Goal: Task Accomplishment & Management: Use online tool/utility

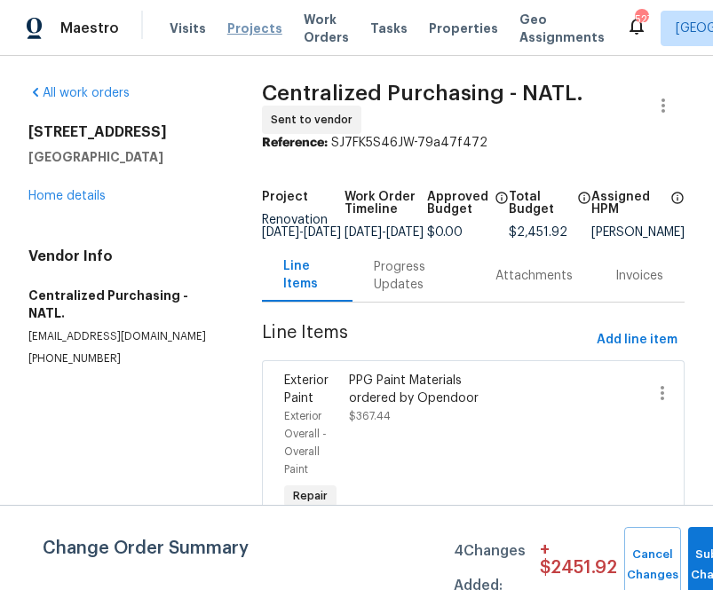
click at [244, 33] on span "Projects" at bounding box center [254, 29] width 55 height 18
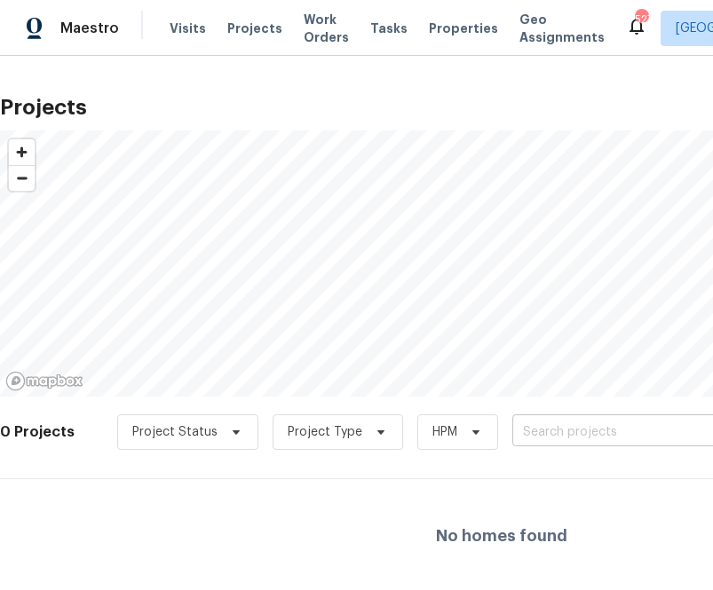
click at [618, 433] on input "text" at bounding box center [613, 433] width 203 height 28
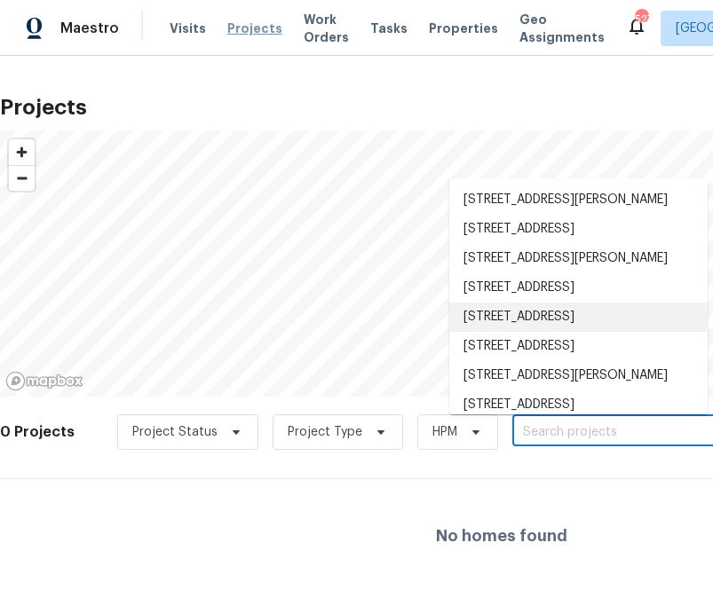
click at [233, 28] on span "Projects" at bounding box center [254, 29] width 55 height 18
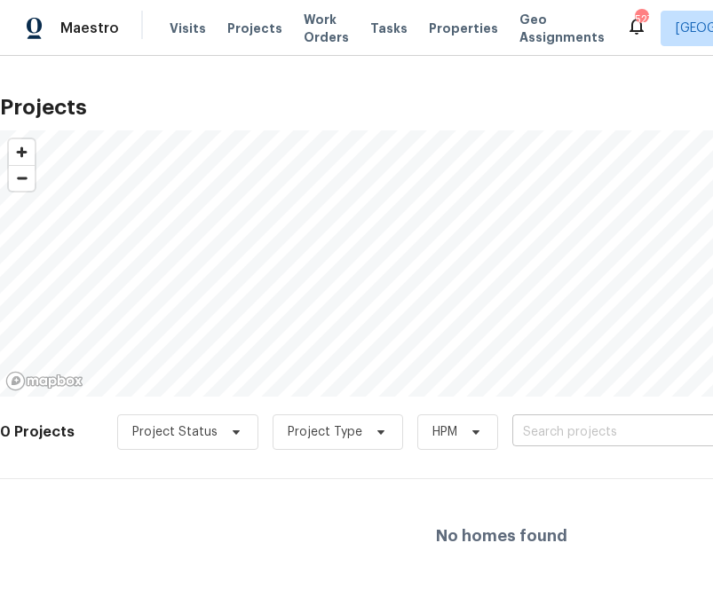
click at [565, 431] on input "text" at bounding box center [613, 433] width 203 height 28
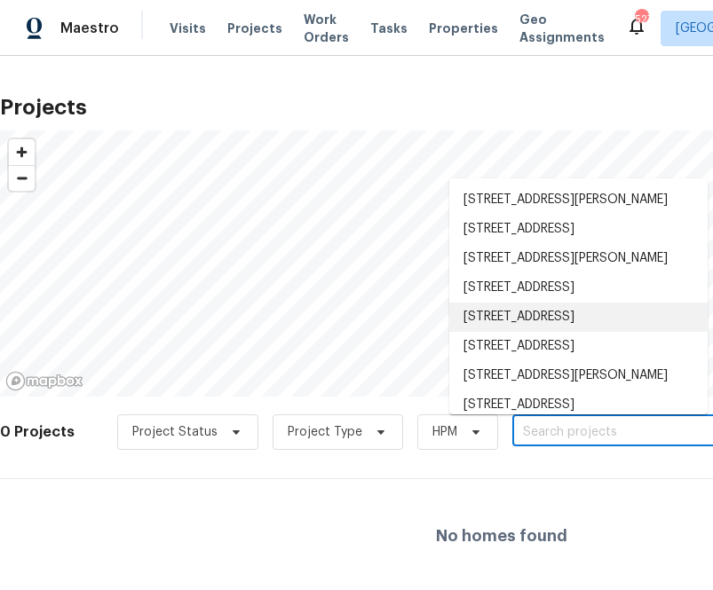
scroll to position [11, 0]
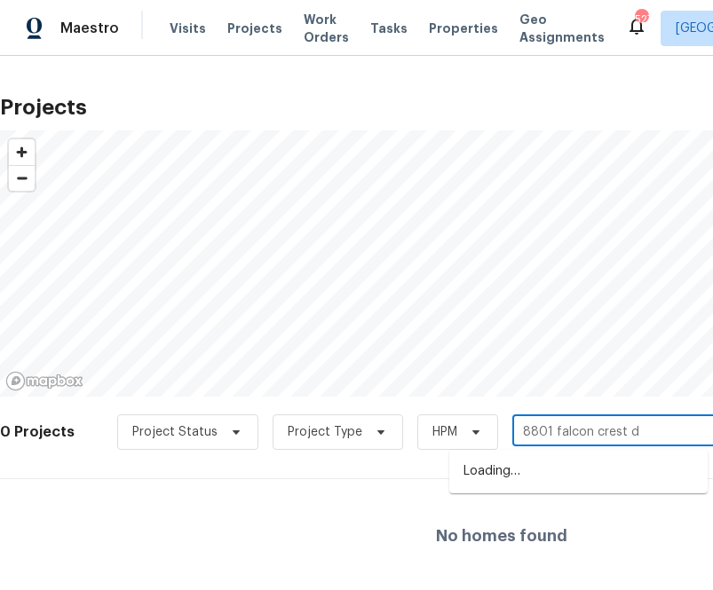
type input "[STREET_ADDRESS]"
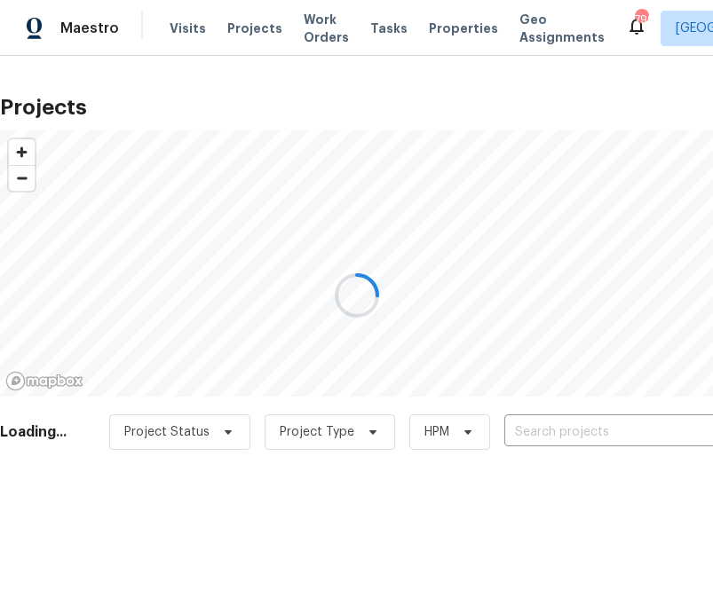
click at [534, 430] on div at bounding box center [356, 295] width 713 height 590
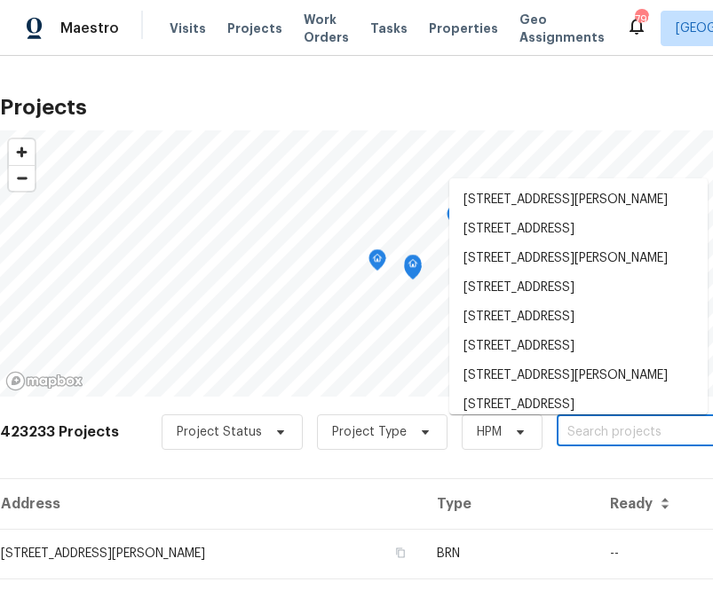
click at [602, 430] on input "text" at bounding box center [658, 433] width 203 height 28
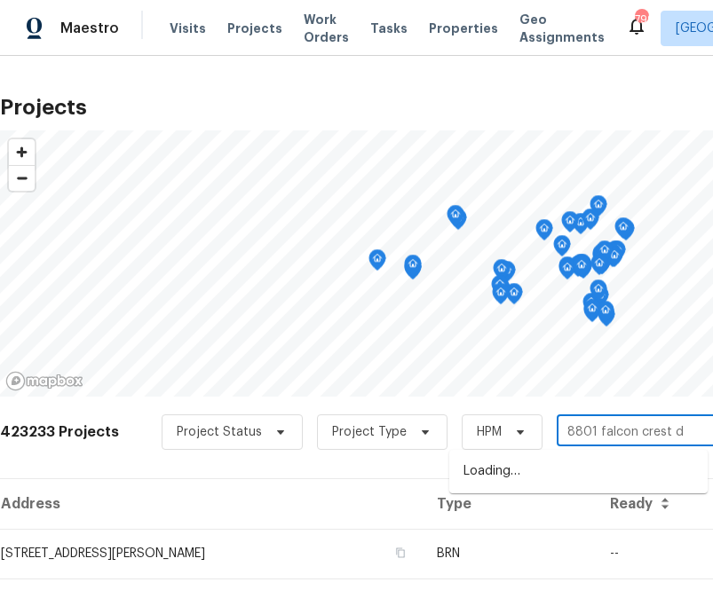
type input "[STREET_ADDRESS]"
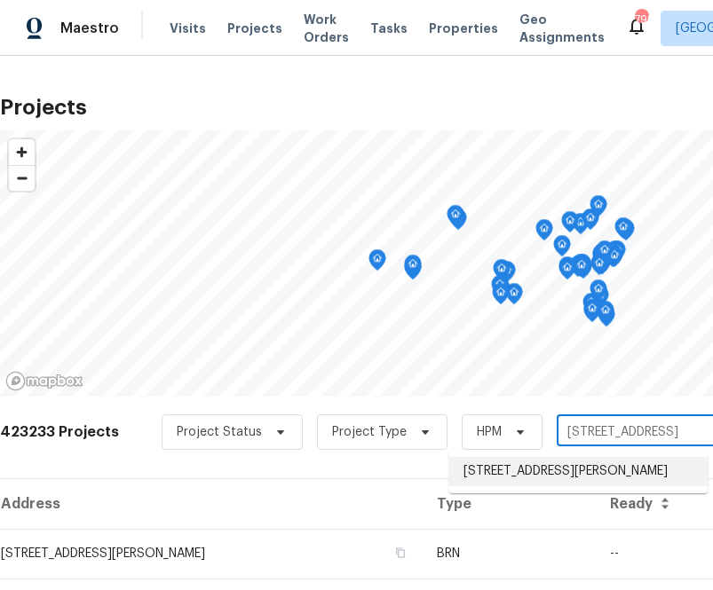
click at [513, 479] on li "8801 Falcon Crest Dr, McKinney, TX 75072" at bounding box center [578, 471] width 258 height 29
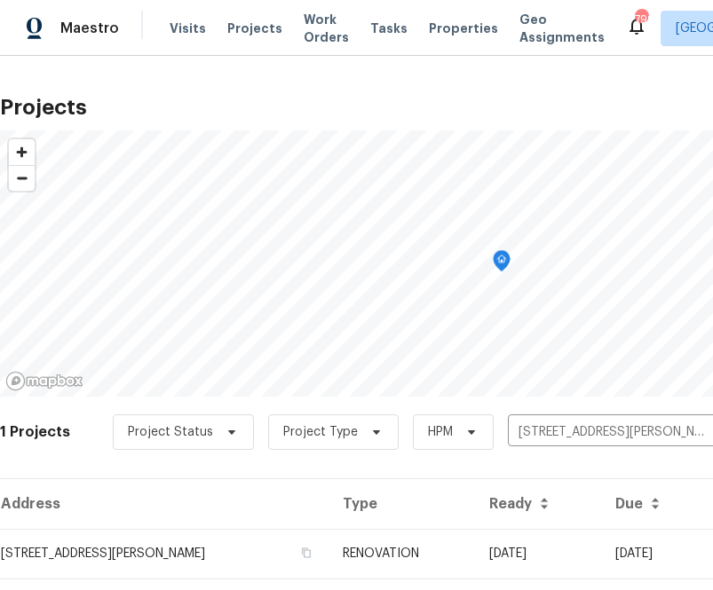
scroll to position [45, 0]
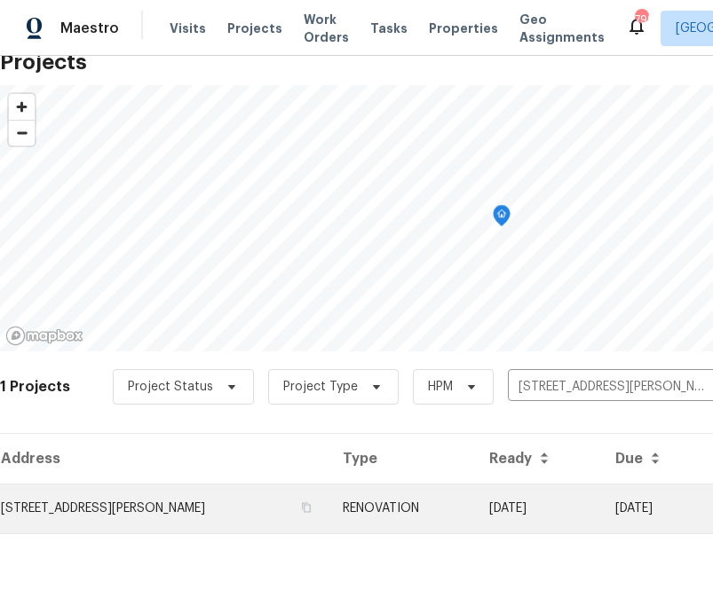
click at [170, 511] on td "8801 Falcon Crest Dr, McKinney, TX 75072" at bounding box center [164, 509] width 328 height 50
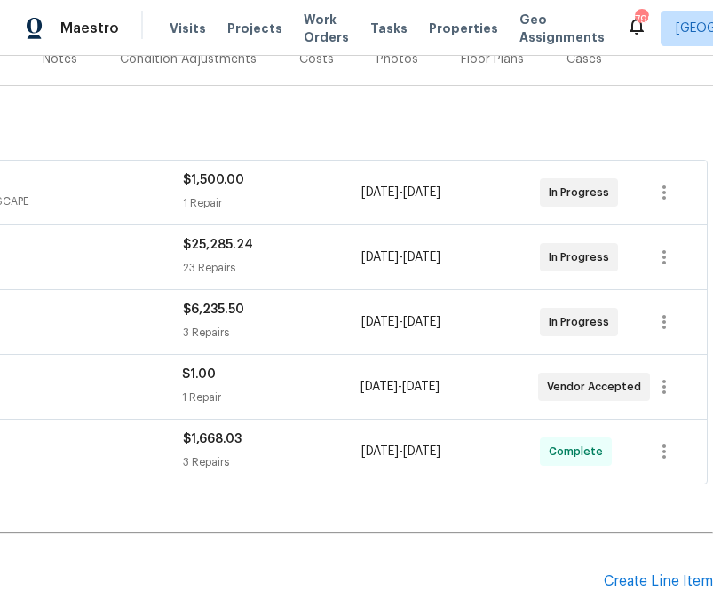
scroll to position [601, 290]
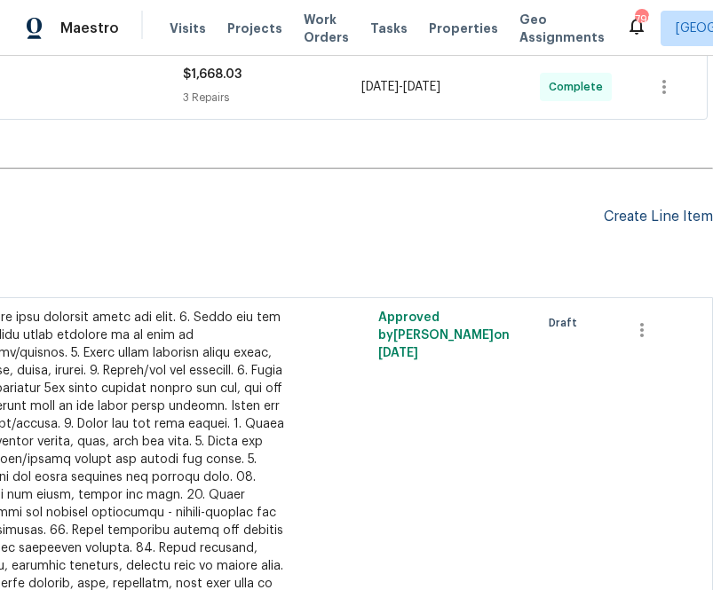
click at [643, 220] on div "Create Line Item" at bounding box center [658, 217] width 109 height 17
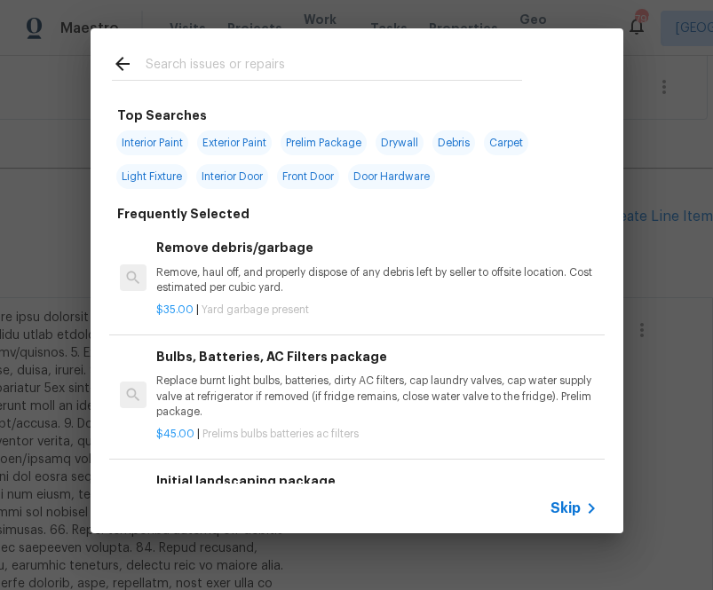
click at [581, 498] on icon at bounding box center [591, 508] width 21 height 21
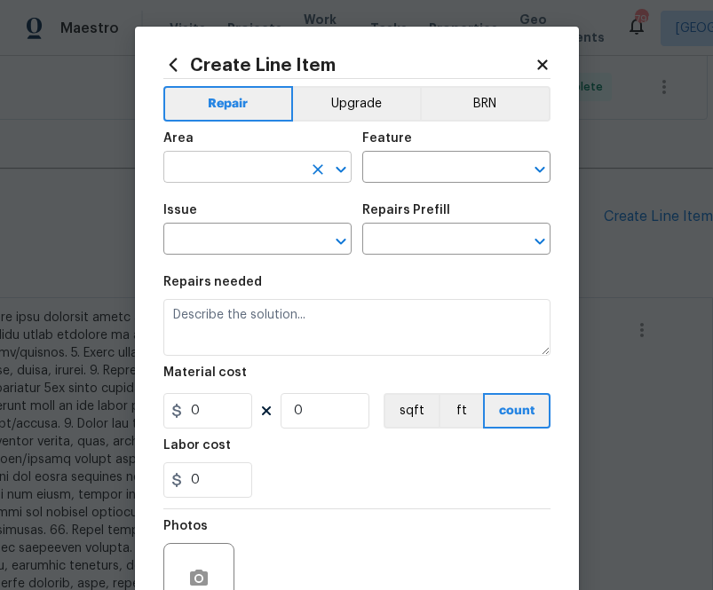
click at [282, 164] on input "text" at bounding box center [232, 169] width 139 height 28
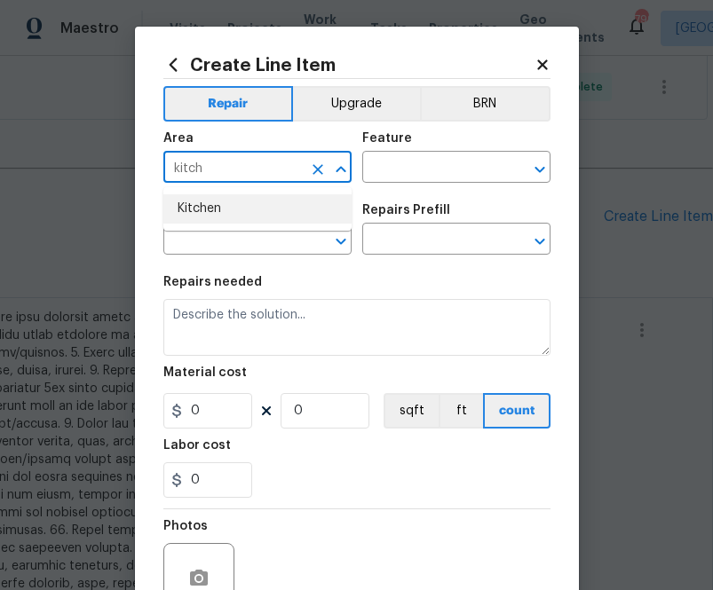
click at [259, 211] on li "Kitchen" at bounding box center [257, 208] width 188 height 29
type input "Kitchen"
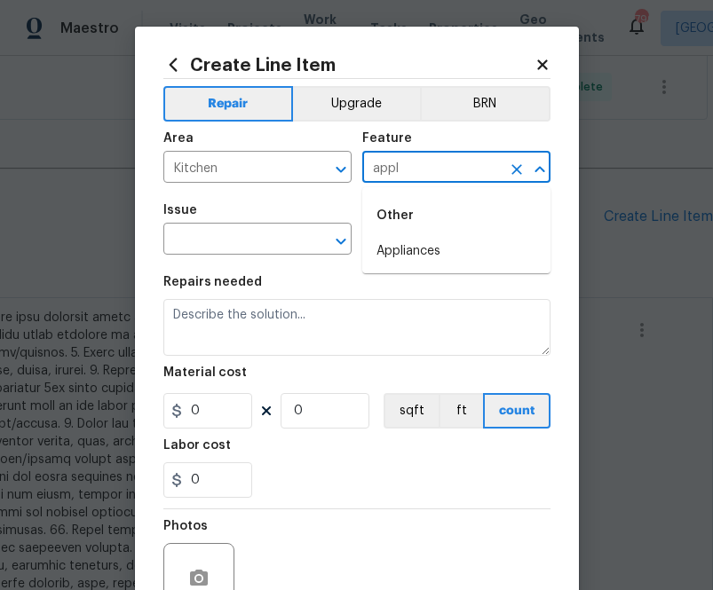
click at [382, 238] on li "Appliances" at bounding box center [456, 251] width 188 height 29
type input "Appliances"
click at [198, 244] on input "text" at bounding box center [232, 241] width 139 height 28
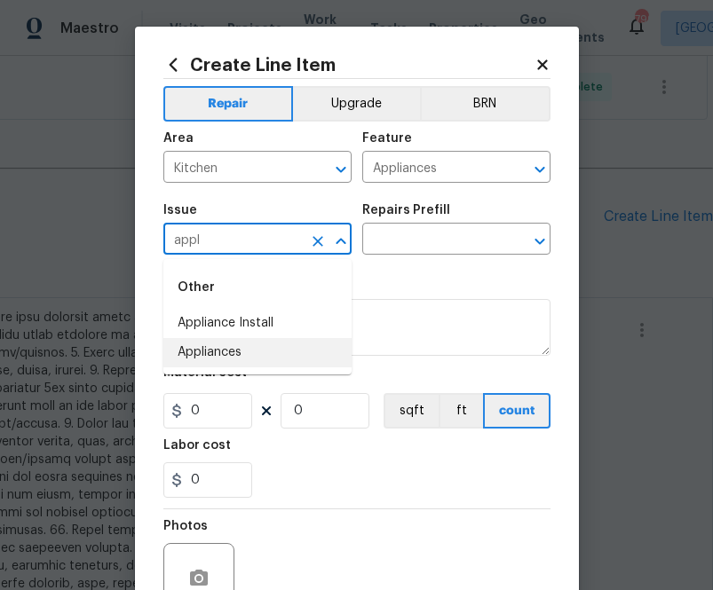
click at [206, 352] on li "Appliances" at bounding box center [257, 352] width 188 height 29
type input "Appliances"
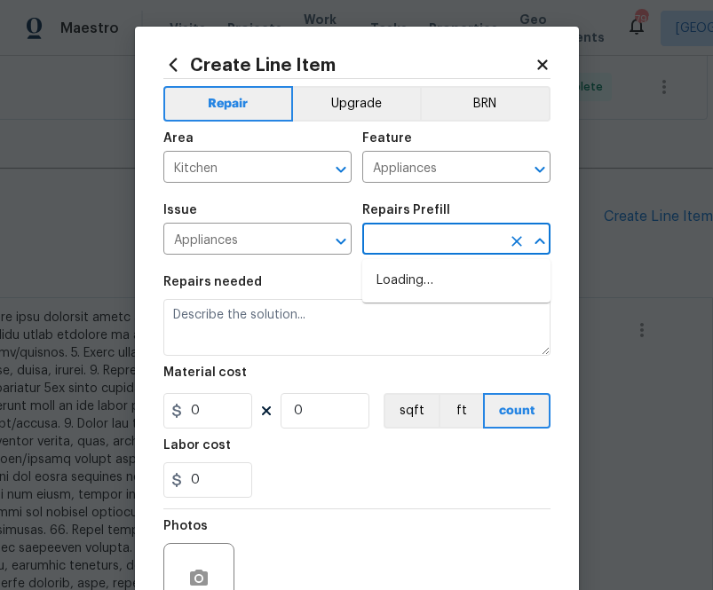
type input "p"
type input "appl"
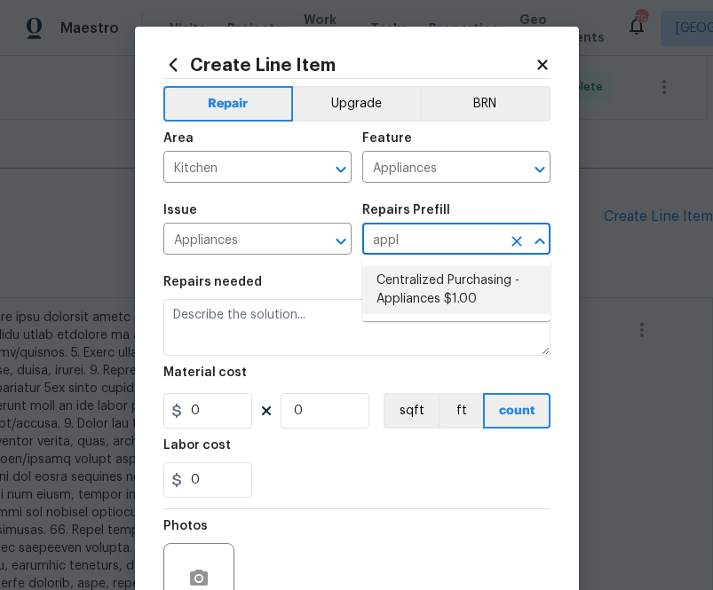
click at [400, 297] on li "Centralized Purchasing - Appliances $1.00" at bounding box center [456, 290] width 188 height 48
type input "Centralized Purchasing - Appliances $1.00"
type textarea "Appliances purchased by Opendoor"
type input "1"
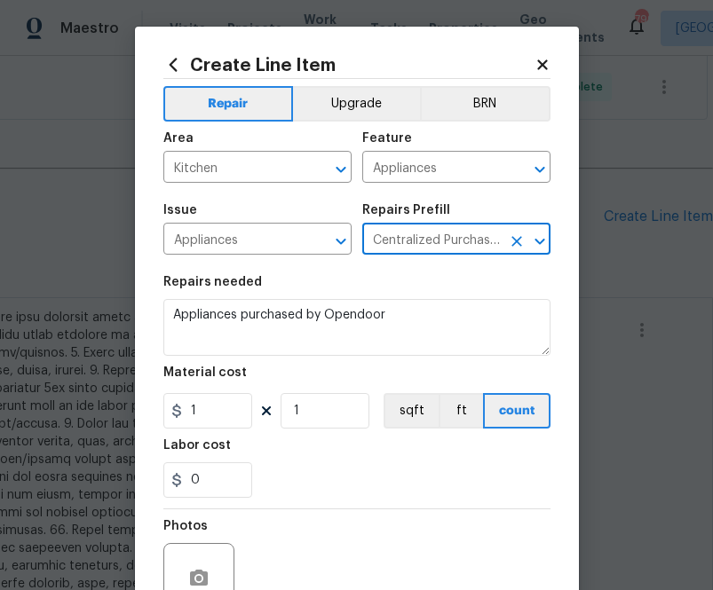
type input "Centralized Purchasing - Appliances $1.00"
click at [234, 423] on input "1" at bounding box center [207, 411] width 89 height 36
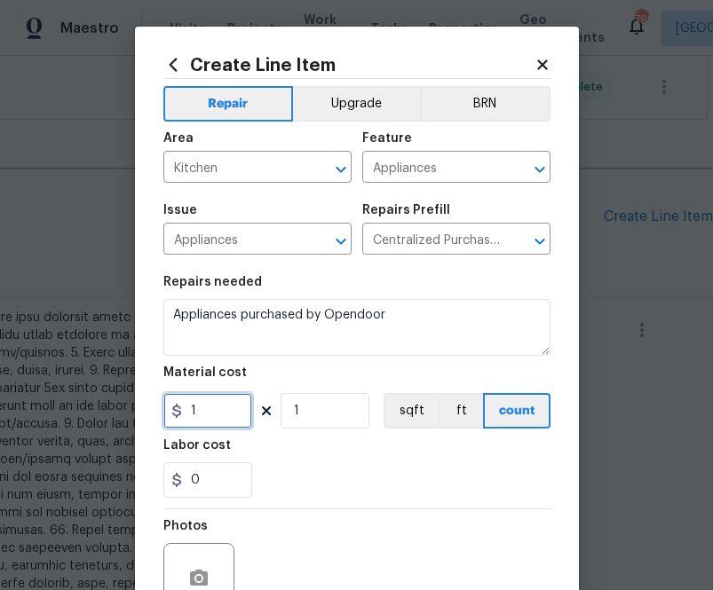
click at [234, 423] on input "1" at bounding box center [207, 411] width 89 height 36
paste input "337.71"
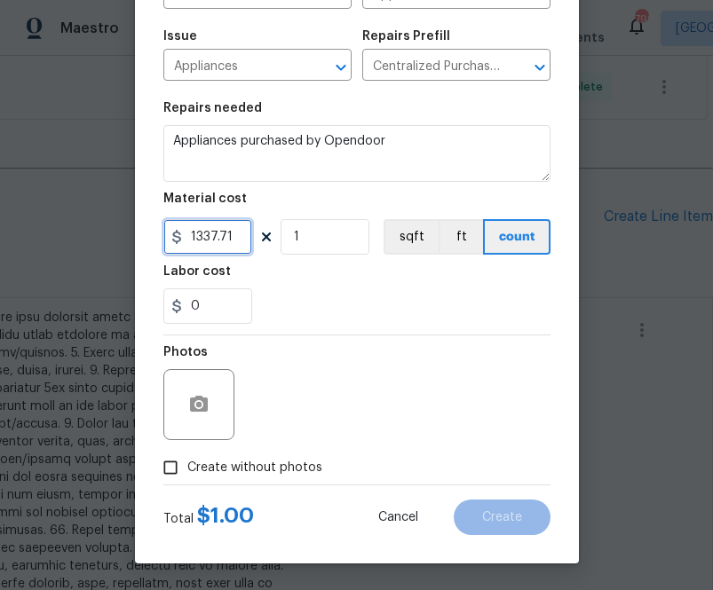
type input "1337.71"
click at [272, 475] on span "Create without photos" at bounding box center [254, 468] width 135 height 19
click at [187, 475] on input "Create without photos" at bounding box center [171, 468] width 34 height 34
checkbox input "true"
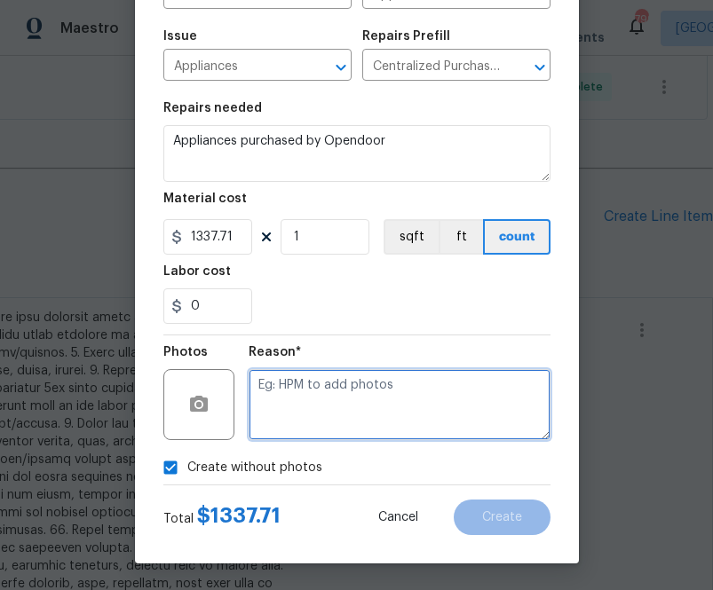
click at [366, 390] on textarea at bounding box center [400, 404] width 302 height 71
type textarea "n.a"
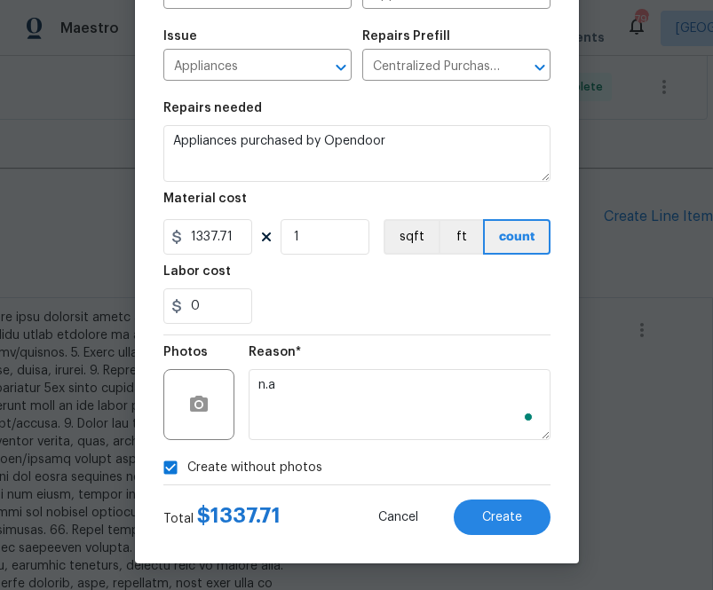
drag, startPoint x: 560, startPoint y: 521, endPoint x: 550, endPoint y: 521, distance: 9.8
click at [559, 521] on div "Create Line Item Repair Upgrade BRN Area Kitchen ​ Feature Appliances ​ Issue A…" at bounding box center [357, 208] width 444 height 711
click at [514, 520] on span "Create" at bounding box center [502, 517] width 40 height 13
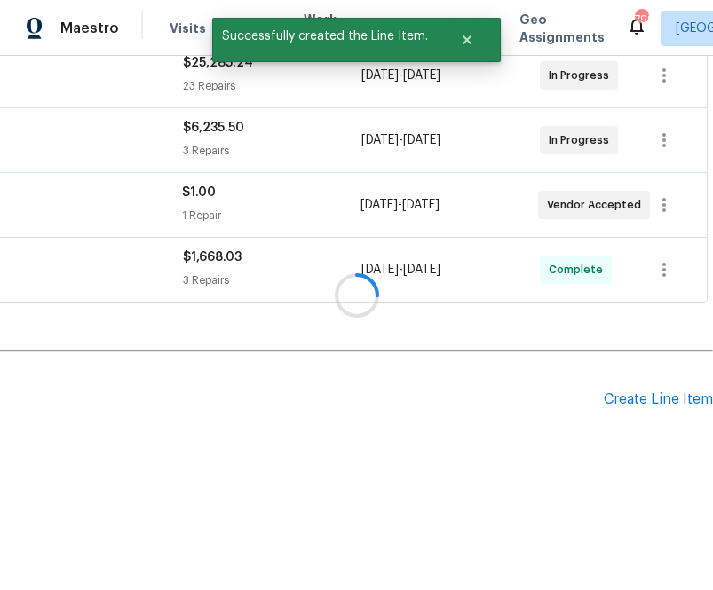
scroll to position [601, 290]
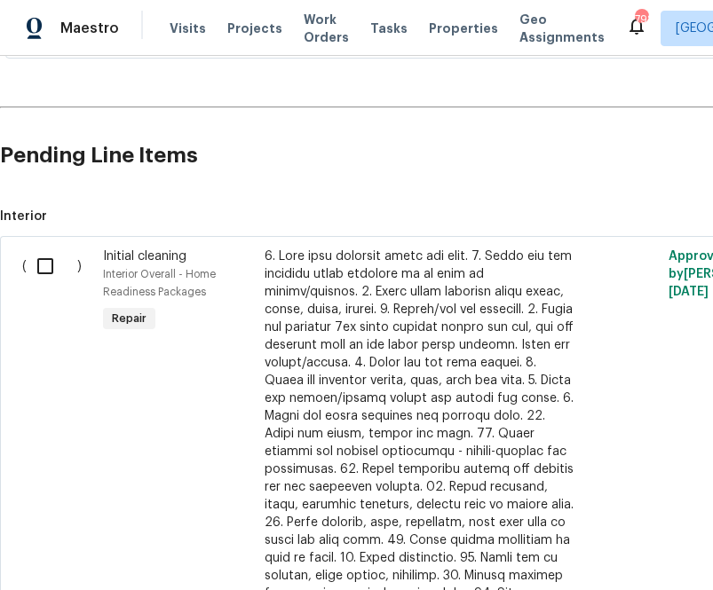
scroll to position [1134, 0]
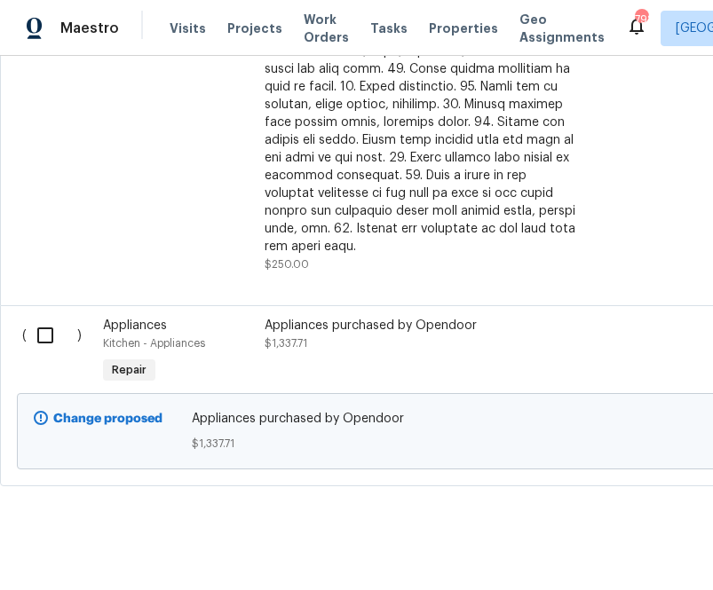
click at [51, 321] on input "checkbox" at bounding box center [52, 335] width 51 height 37
checkbox input "true"
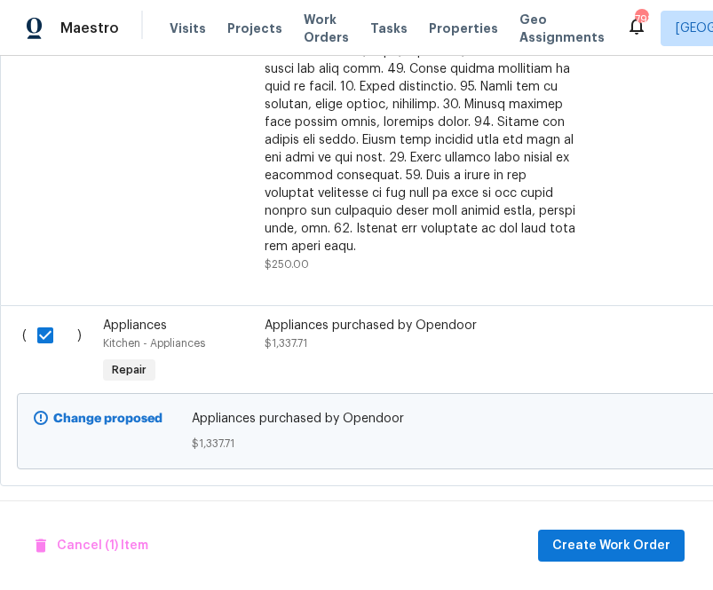
click at [580, 527] on div "Cancel (1) Item Create Work Order" at bounding box center [356, 546] width 713 height 91
click at [580, 535] on span "Create Work Order" at bounding box center [611, 546] width 118 height 22
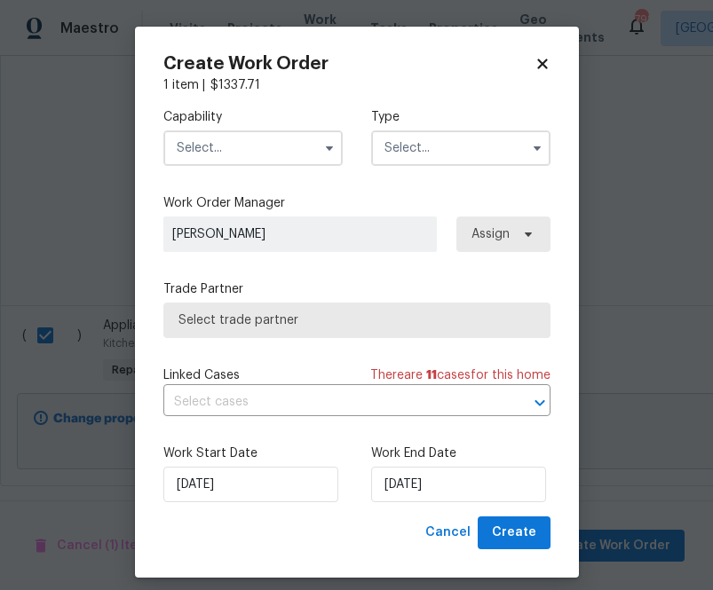
click at [280, 154] on input "text" at bounding box center [252, 149] width 179 height 36
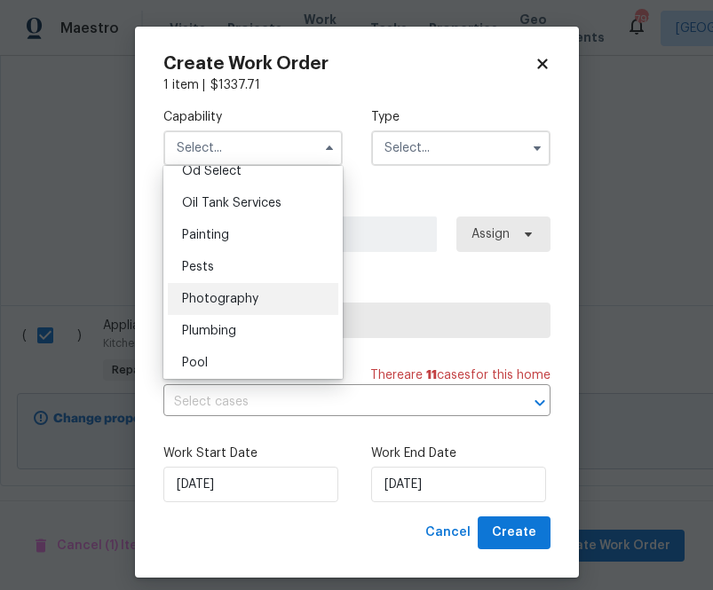
scroll to position [1430, 0]
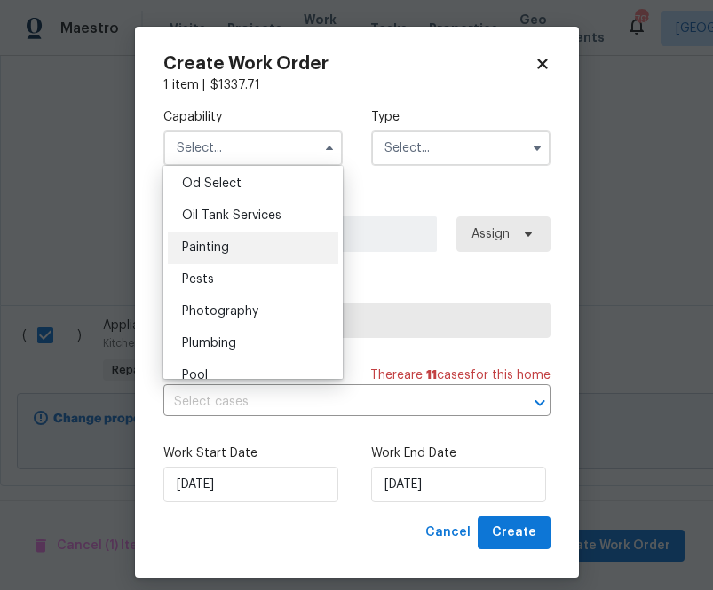
click at [215, 236] on div "Painting" at bounding box center [253, 248] width 170 height 32
type input "Painting"
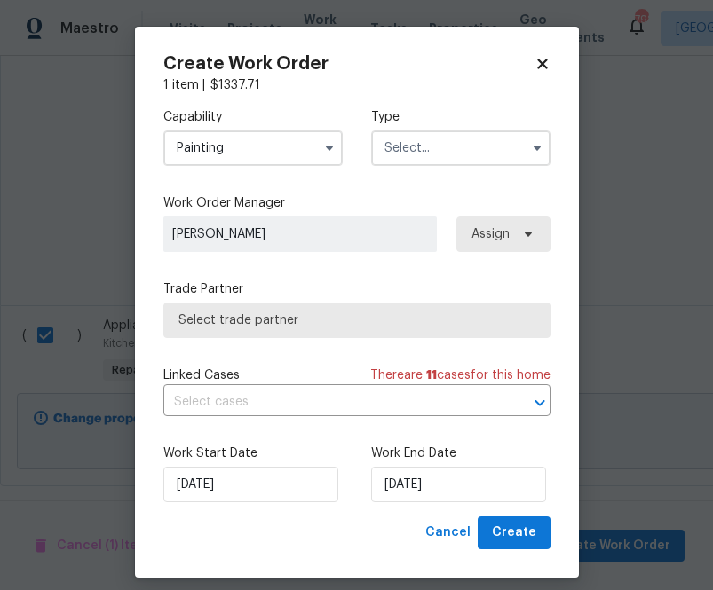
click at [457, 148] on input "text" at bounding box center [460, 149] width 179 height 36
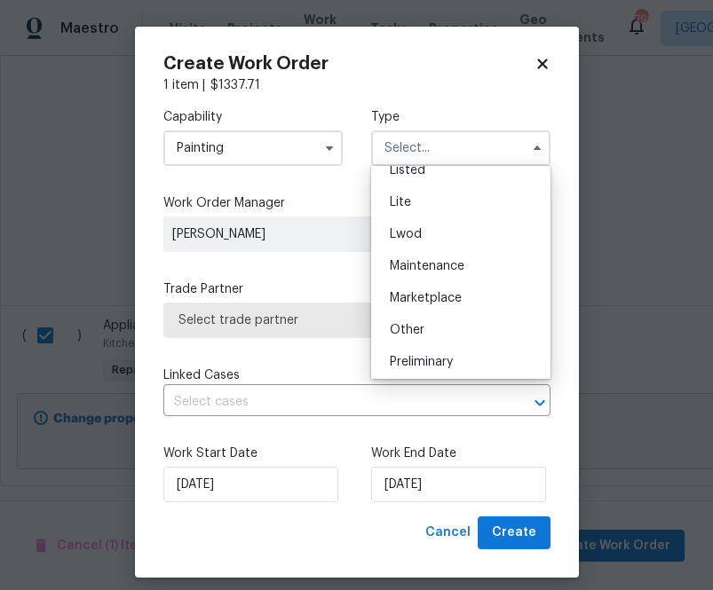
scroll to position [403, 0]
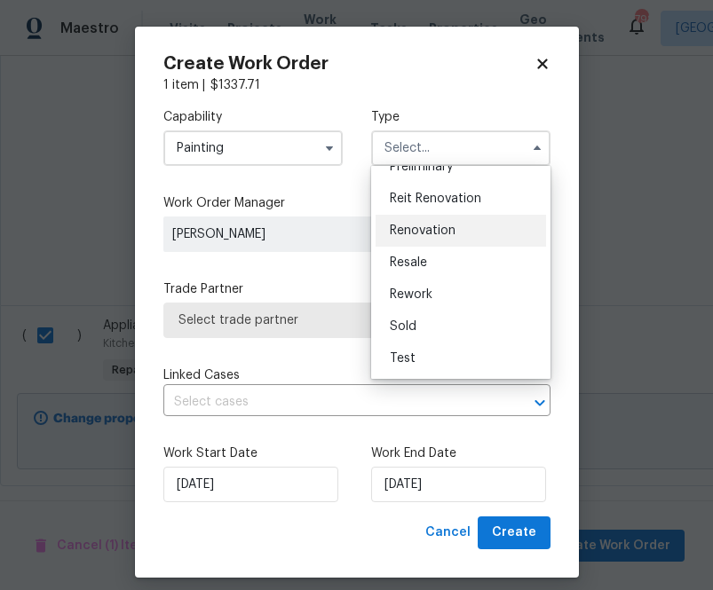
click at [455, 233] on div "Renovation" at bounding box center [461, 231] width 170 height 32
type input "Renovation"
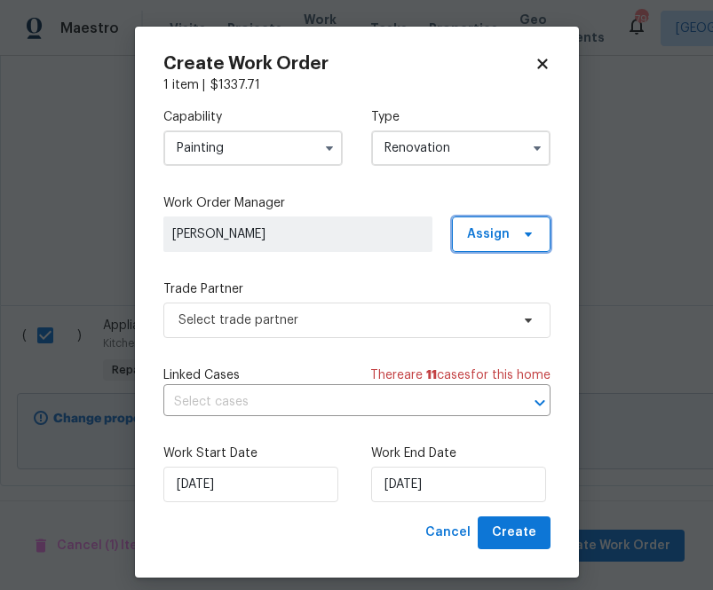
click at [511, 249] on span "Assign" at bounding box center [501, 235] width 99 height 36
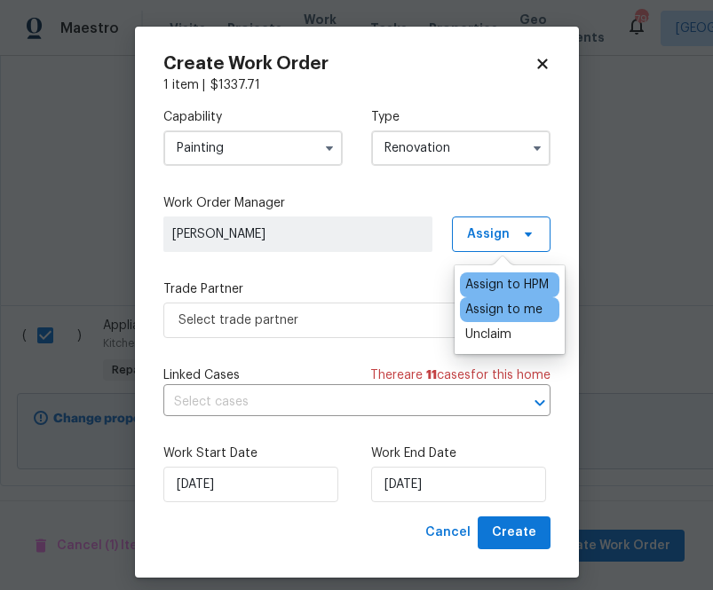
click at [502, 305] on div "Assign to me" at bounding box center [503, 310] width 77 height 18
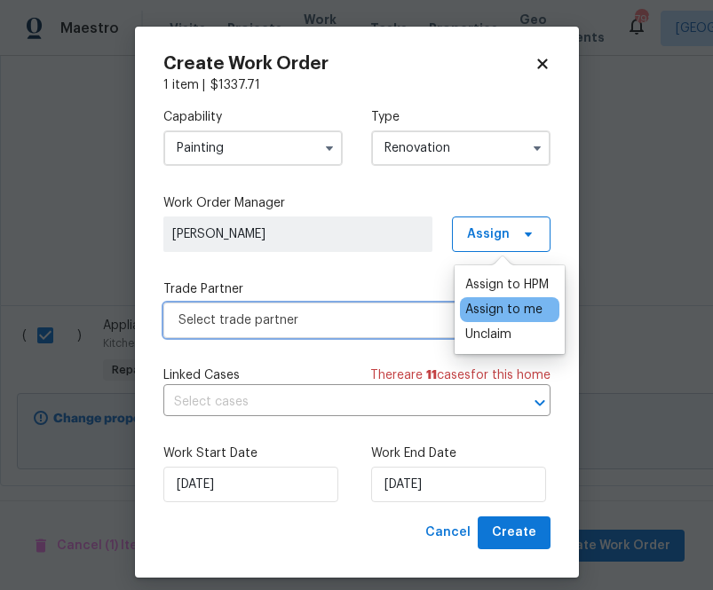
click at [359, 322] on span "Select trade partner" at bounding box center [343, 321] width 331 height 18
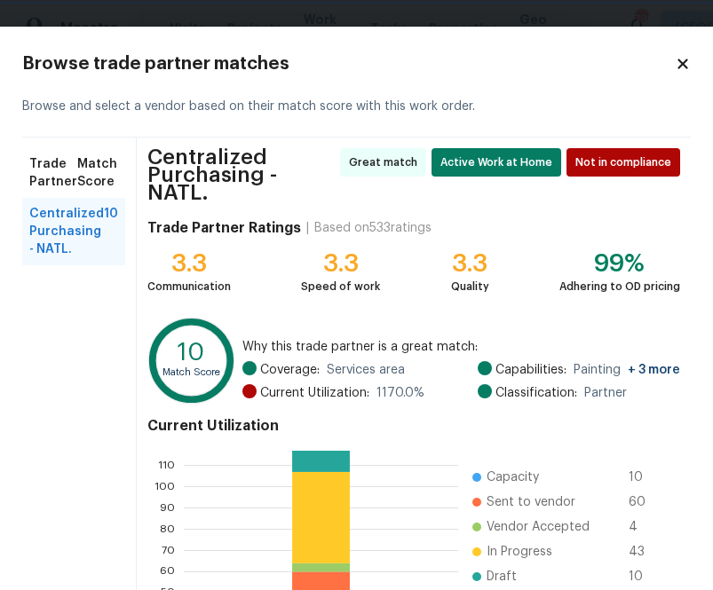
scroll to position [197, 0]
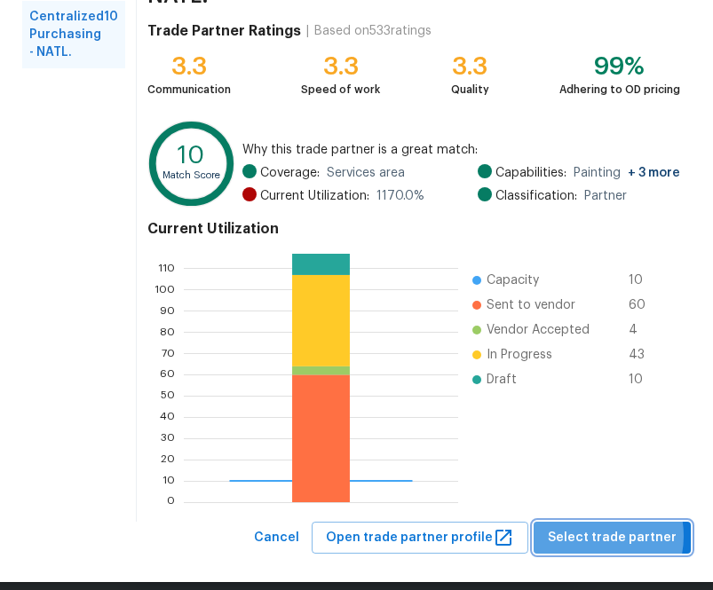
click at [590, 527] on span "Select trade partner" at bounding box center [612, 538] width 129 height 22
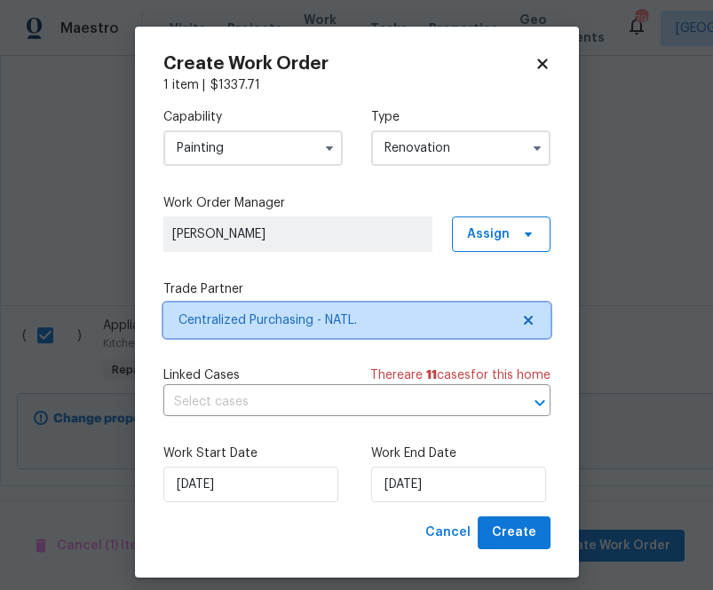
scroll to position [0, 0]
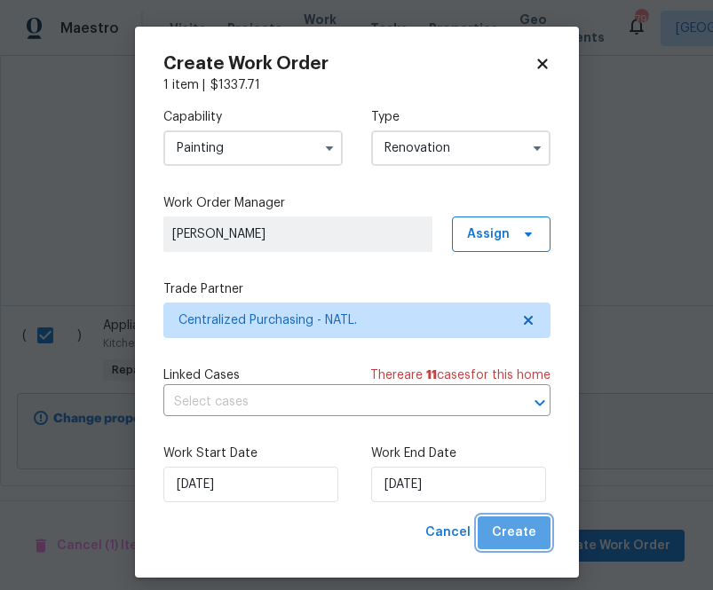
click at [520, 547] on button "Create" at bounding box center [514, 533] width 73 height 33
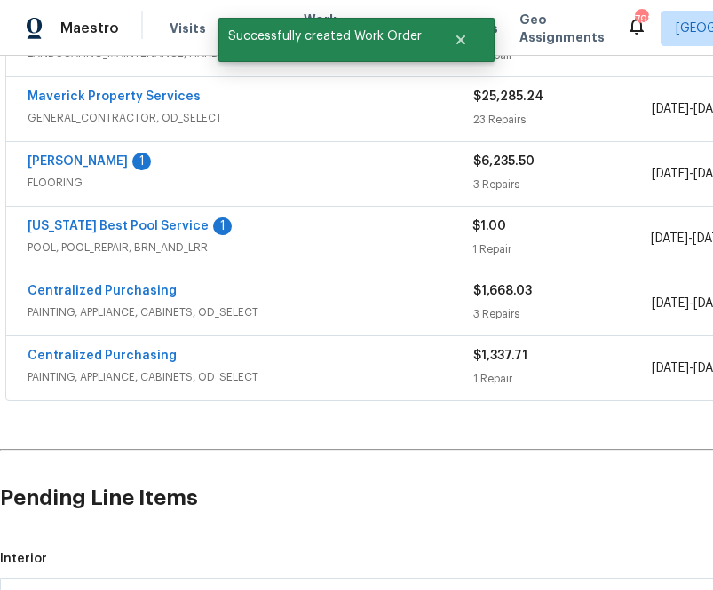
scroll to position [389, 0]
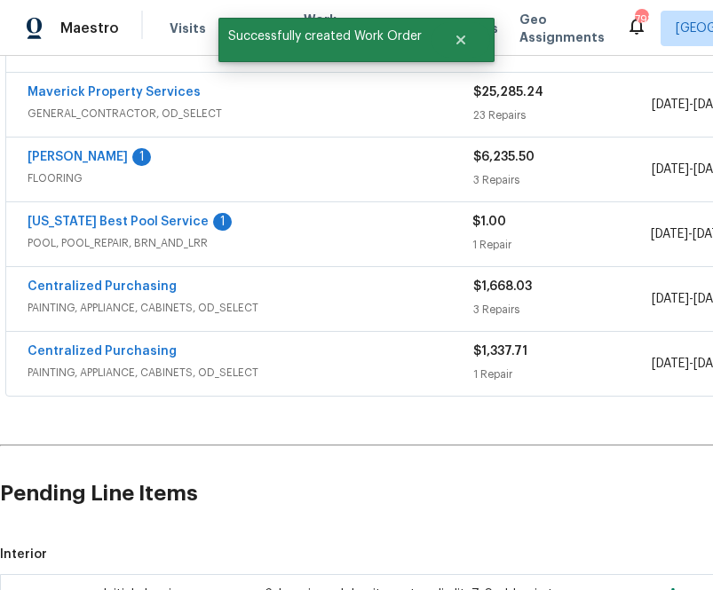
click at [129, 365] on span "PAINTING, APPLIANCE, CABINETS, OD_SELECT" at bounding box center [251, 373] width 446 height 18
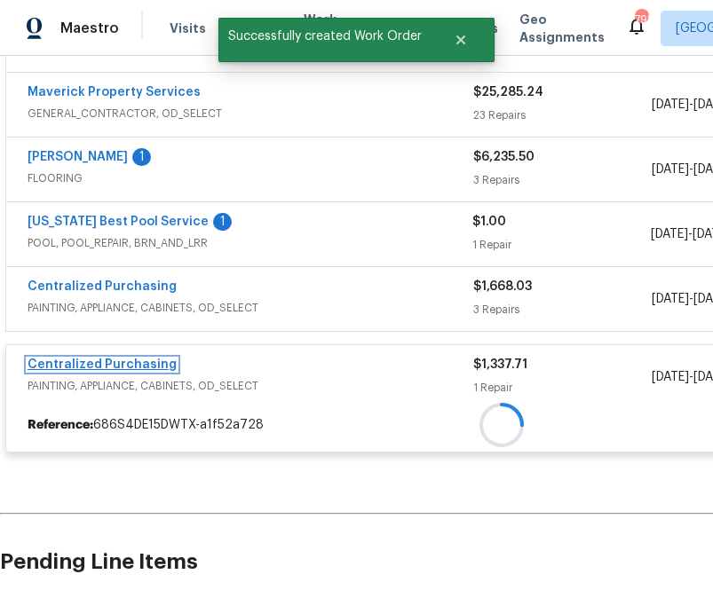
click at [128, 360] on link "Centralized Purchasing" at bounding box center [102, 365] width 149 height 12
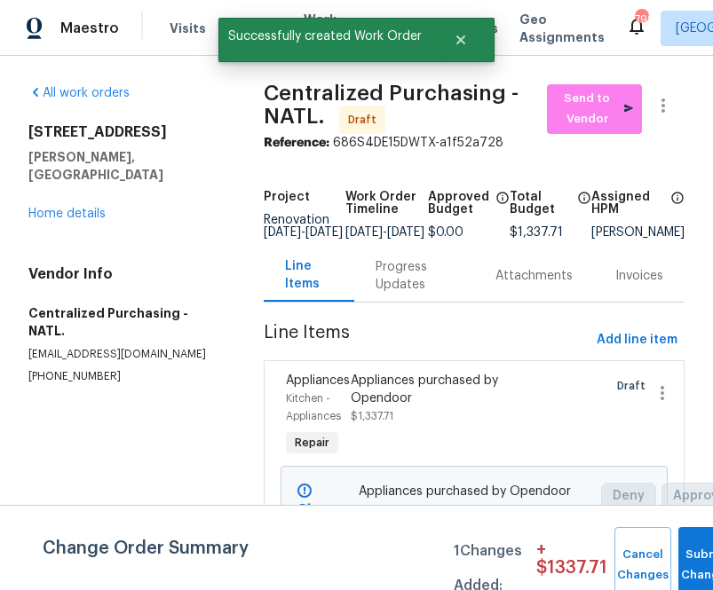
click at [585, 81] on div "All work orders 8801 Falcon Crest Dr McKinney, TX 75072 Home details Vendor Inf…" at bounding box center [356, 338] width 713 height 564
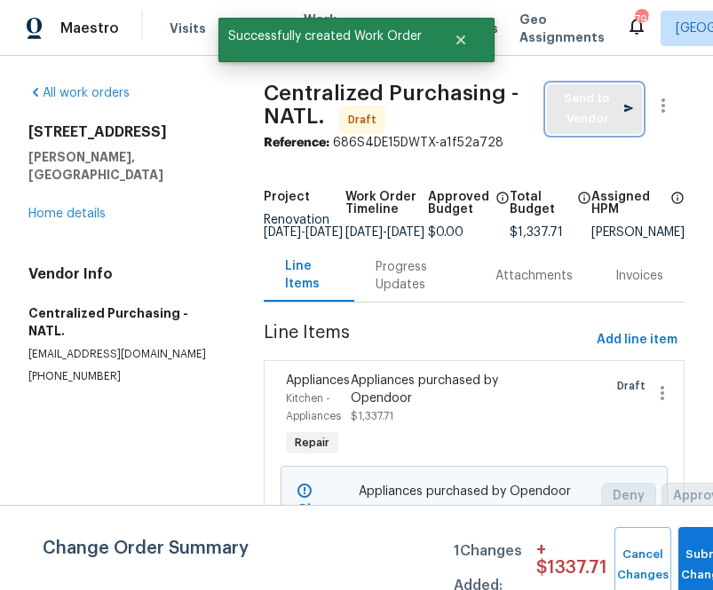
click at [585, 106] on span "Send to Vendor" at bounding box center [594, 109] width 77 height 41
